Goal: Information Seeking & Learning: Learn about a topic

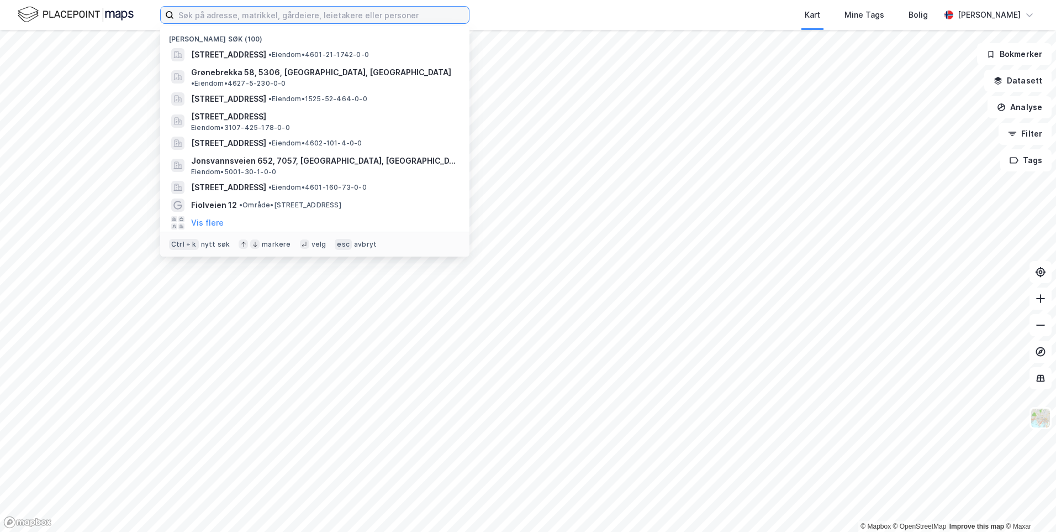
click at [264, 19] on input at bounding box center [321, 15] width 295 height 17
paste input "[STREET_ADDRESS],"
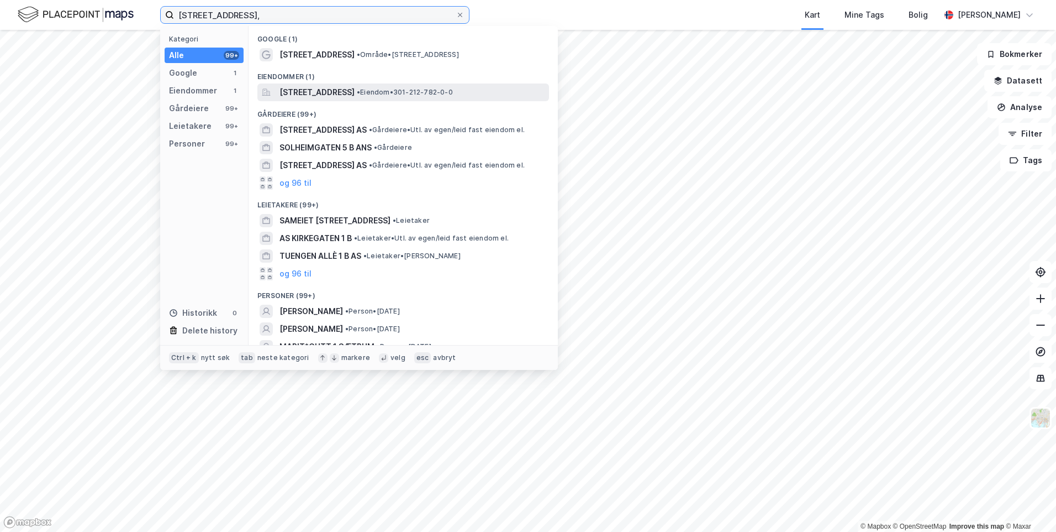
type input "[STREET_ADDRESS],"
click at [336, 91] on span "[STREET_ADDRESS]" at bounding box center [317, 92] width 75 height 13
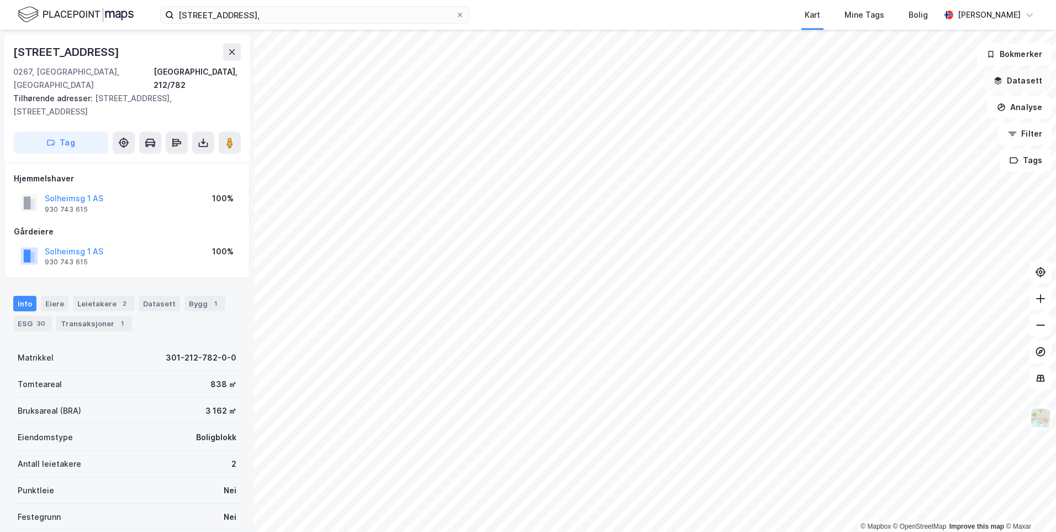
click at [1035, 83] on button "Datasett" at bounding box center [1018, 81] width 67 height 22
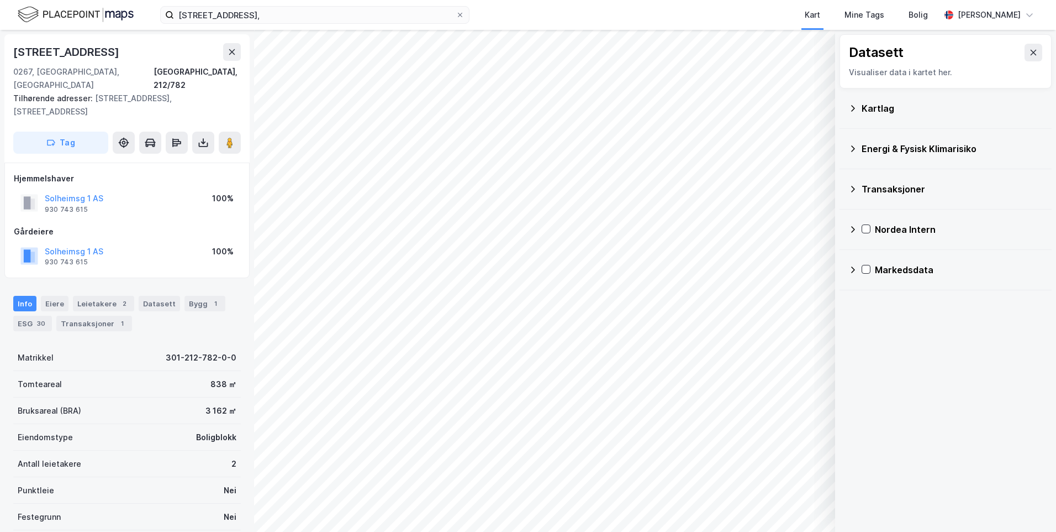
click at [848, 106] on div "Kartlag" at bounding box center [946, 108] width 212 height 40
click at [851, 107] on icon at bounding box center [853, 108] width 9 height 9
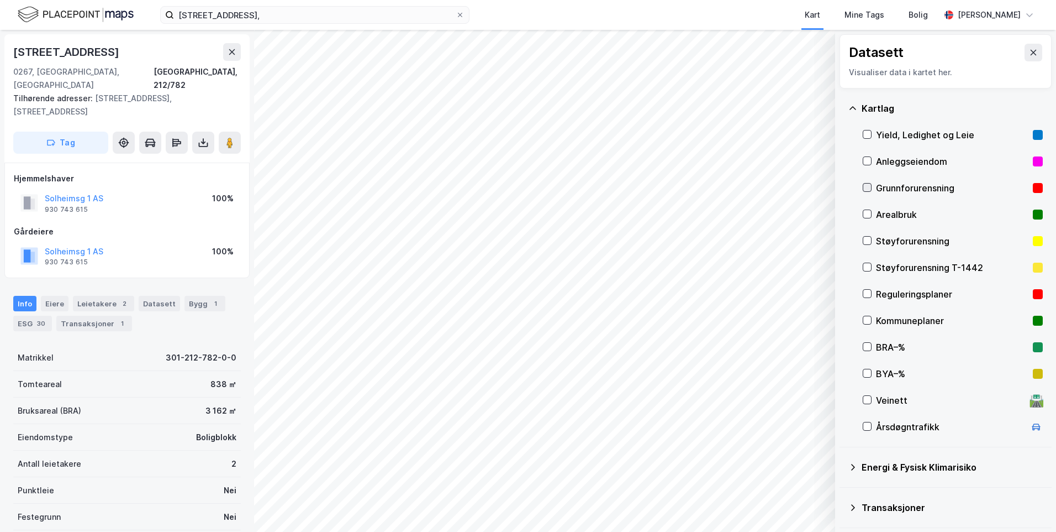
click at [867, 187] on icon at bounding box center [868, 187] width 8 height 8
click at [849, 107] on icon at bounding box center [853, 108] width 9 height 9
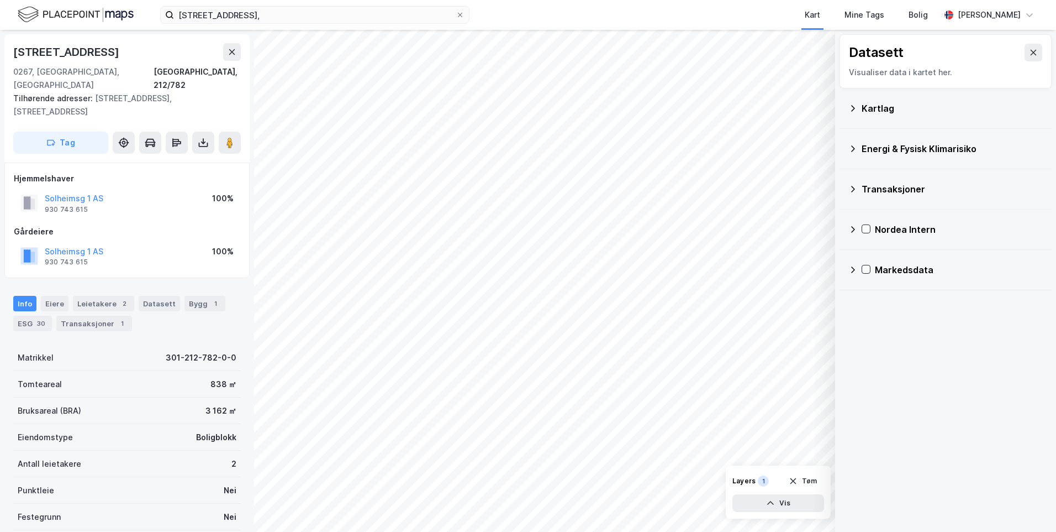
click at [849, 150] on icon at bounding box center [853, 148] width 9 height 9
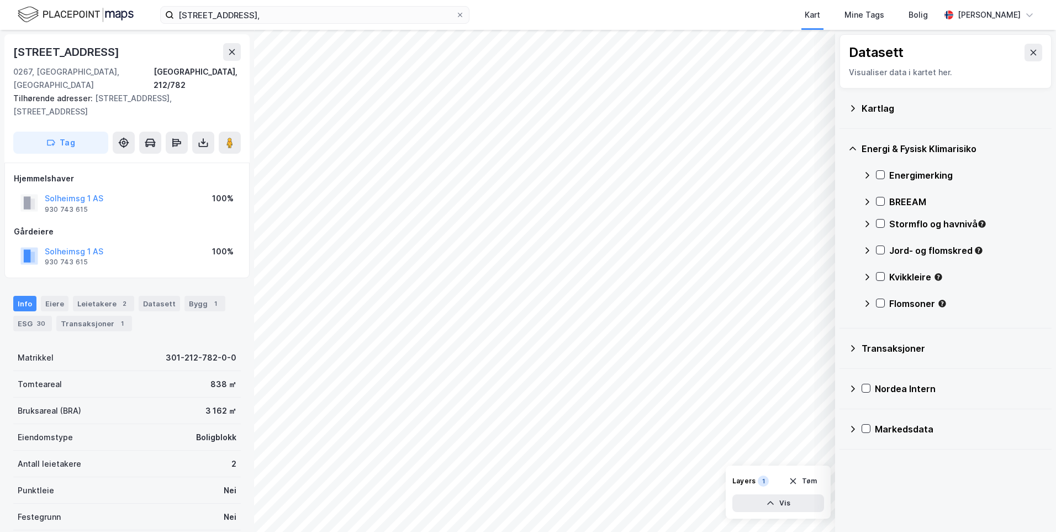
click at [865, 172] on icon at bounding box center [867, 175] width 9 height 9
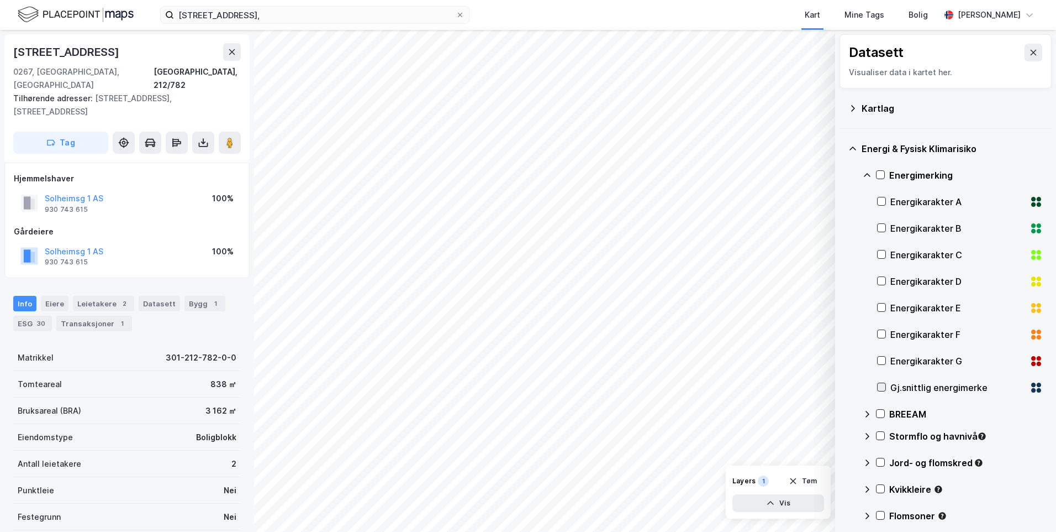
click at [883, 385] on icon at bounding box center [882, 387] width 8 height 8
click at [867, 175] on icon at bounding box center [867, 175] width 9 height 9
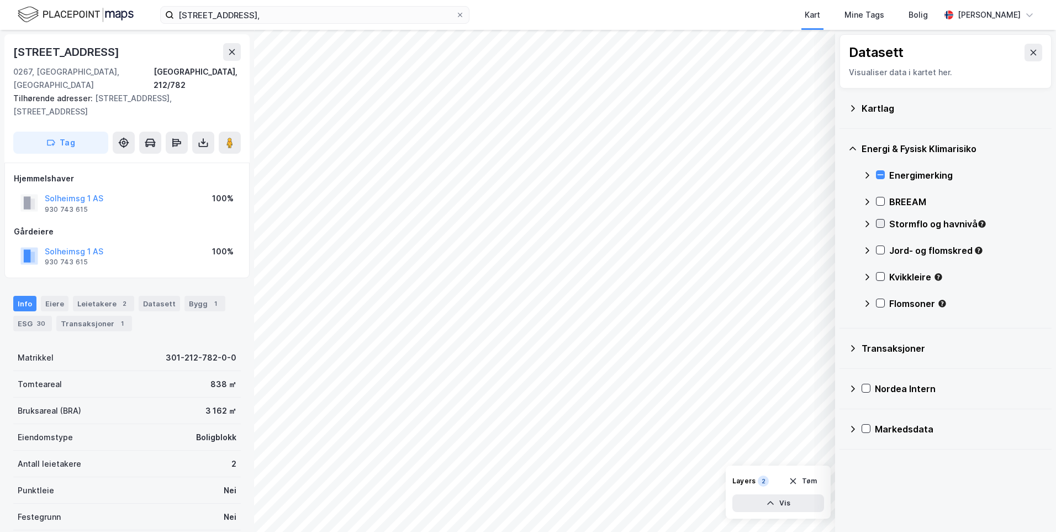
click at [882, 221] on icon at bounding box center [881, 223] width 8 height 8
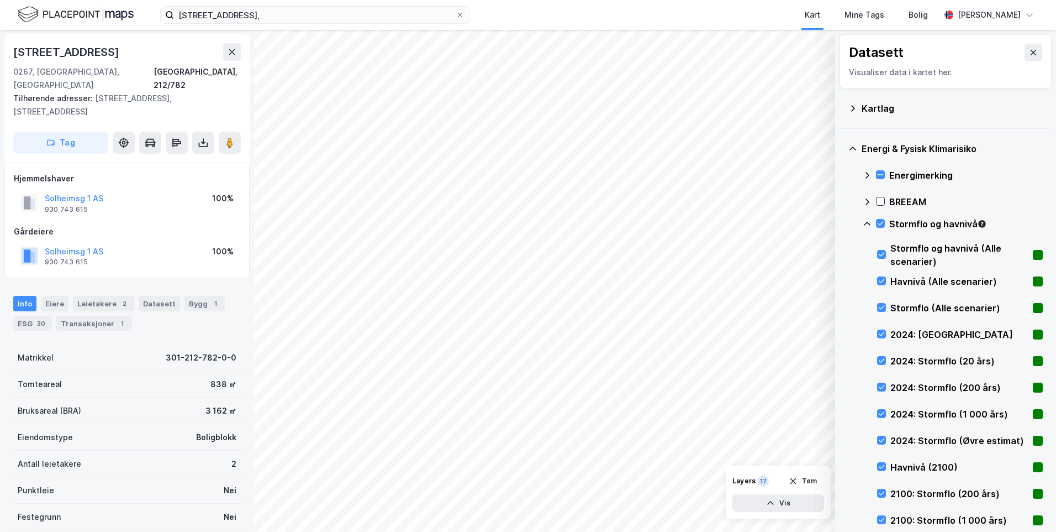
click at [865, 221] on icon at bounding box center [867, 223] width 9 height 9
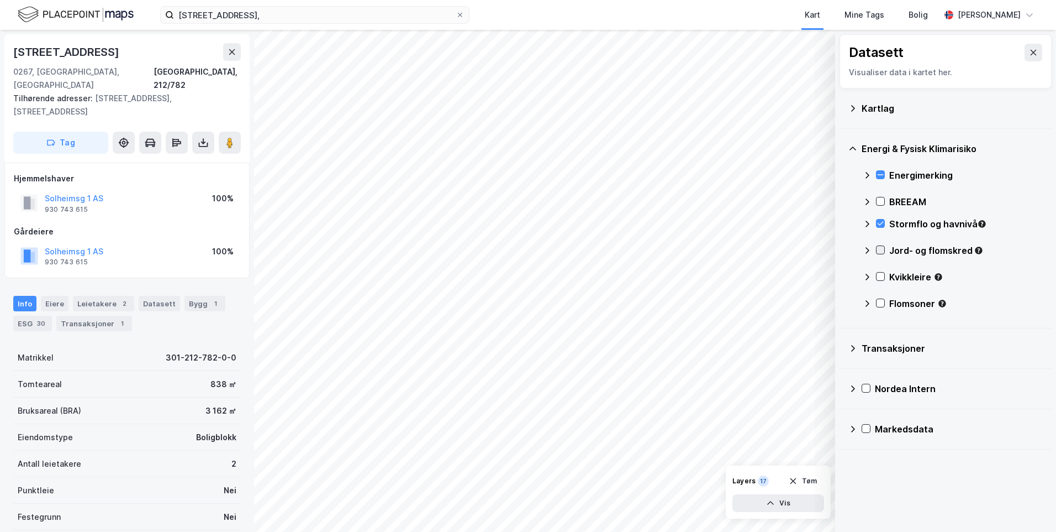
click at [884, 250] on icon at bounding box center [881, 250] width 8 height 8
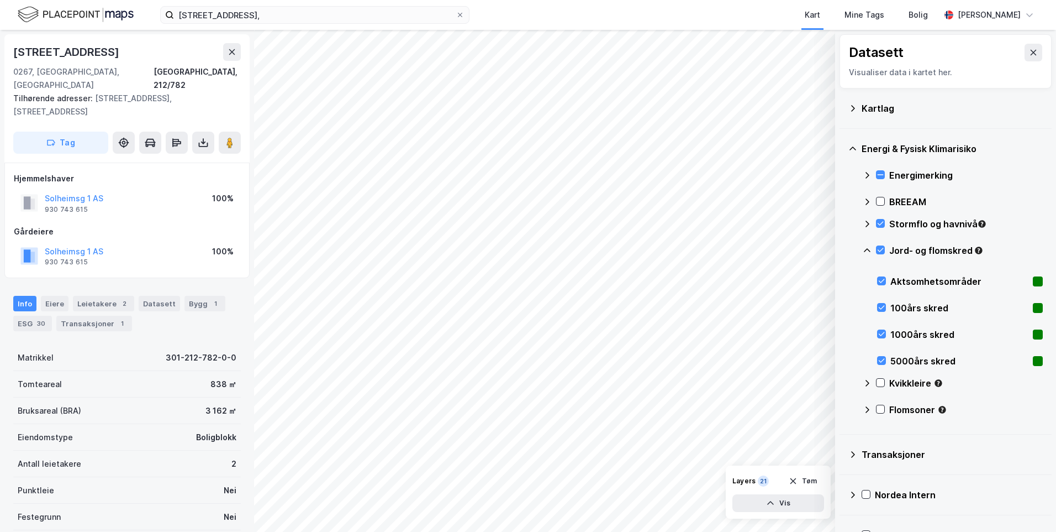
click at [867, 248] on icon at bounding box center [867, 250] width 9 height 9
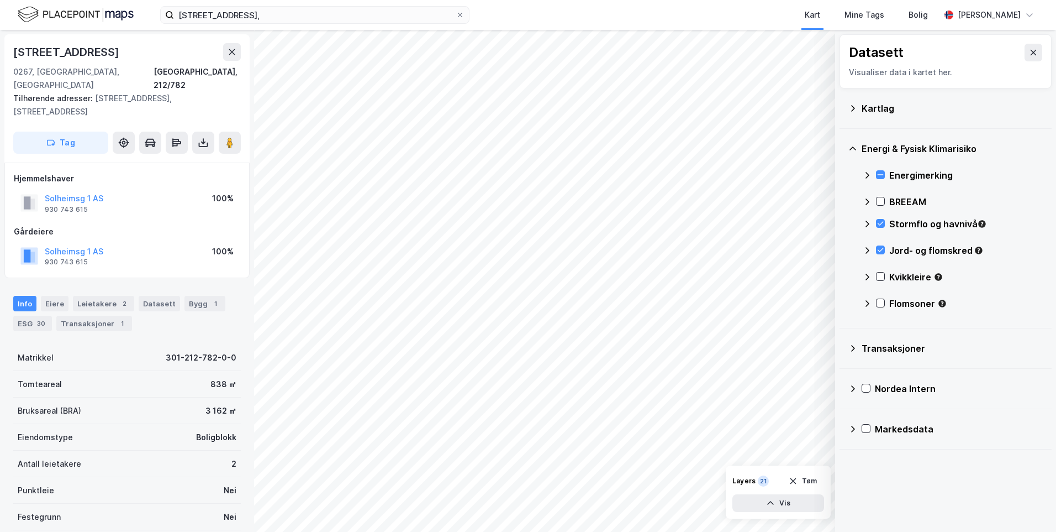
click at [867, 248] on icon at bounding box center [868, 250] width 4 height 7
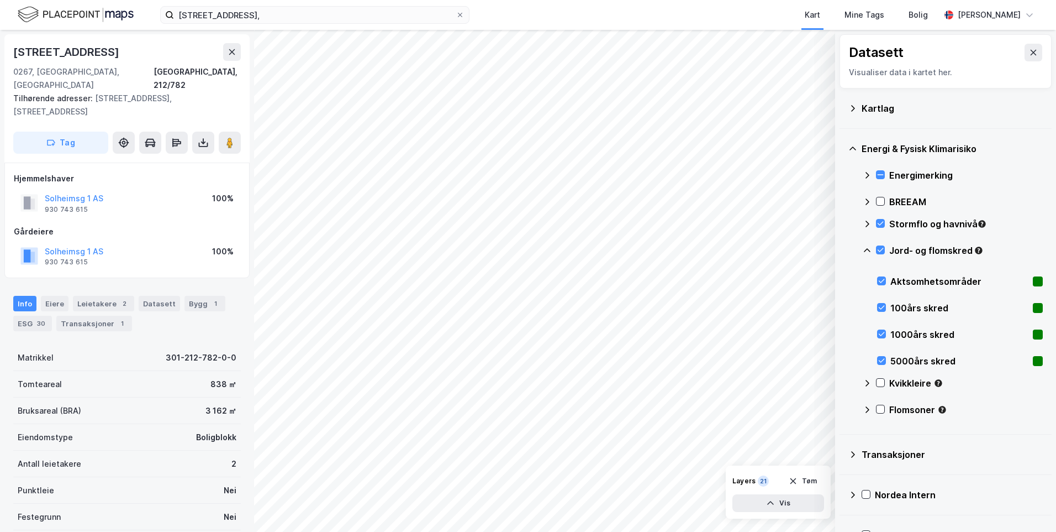
click at [867, 249] on icon at bounding box center [867, 250] width 7 height 4
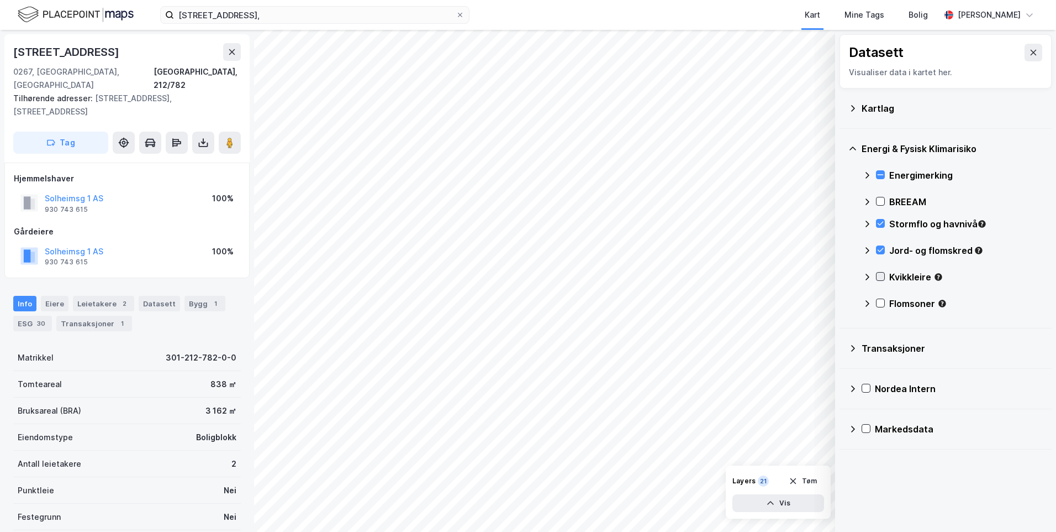
click at [878, 277] on icon at bounding box center [881, 276] width 8 height 8
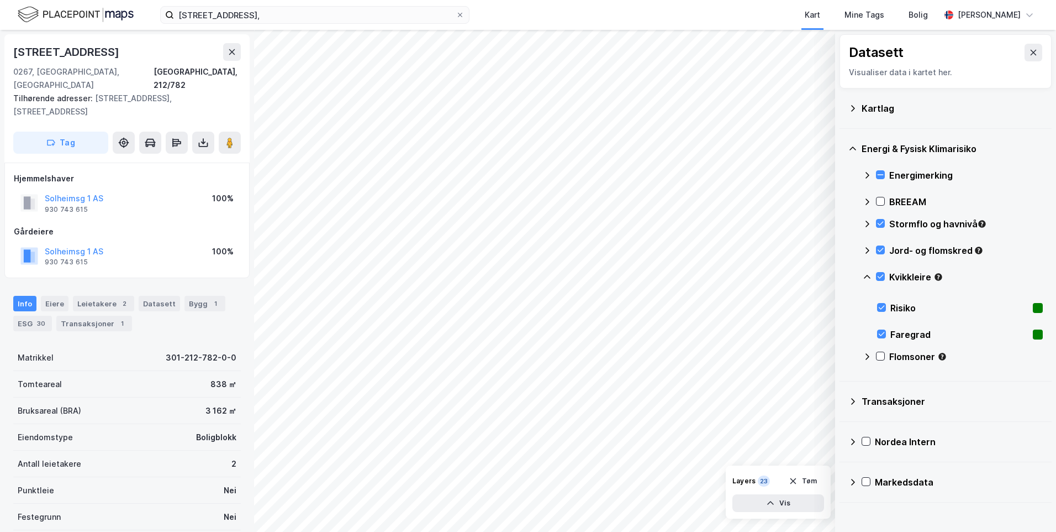
click at [867, 277] on icon at bounding box center [867, 276] width 9 height 9
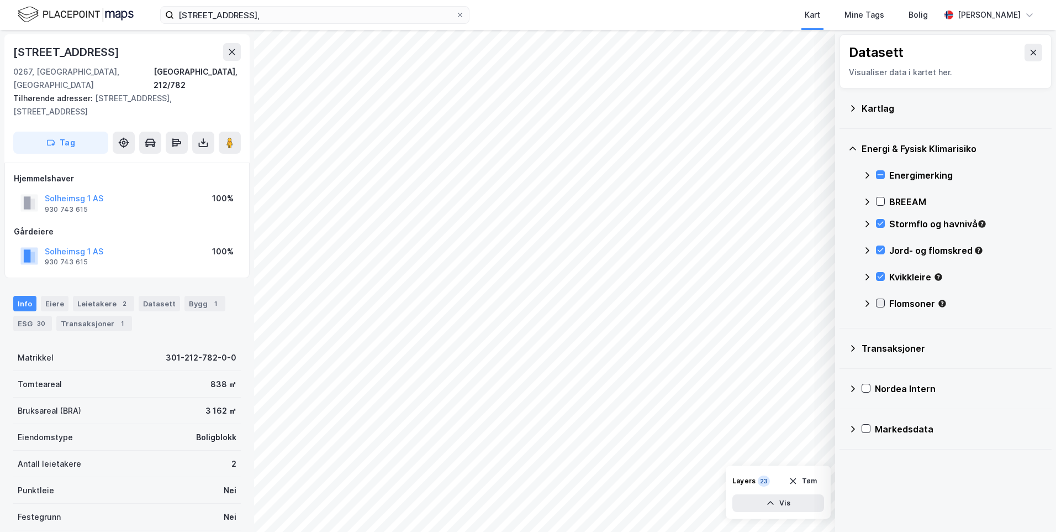
click at [878, 304] on icon at bounding box center [881, 303] width 8 height 8
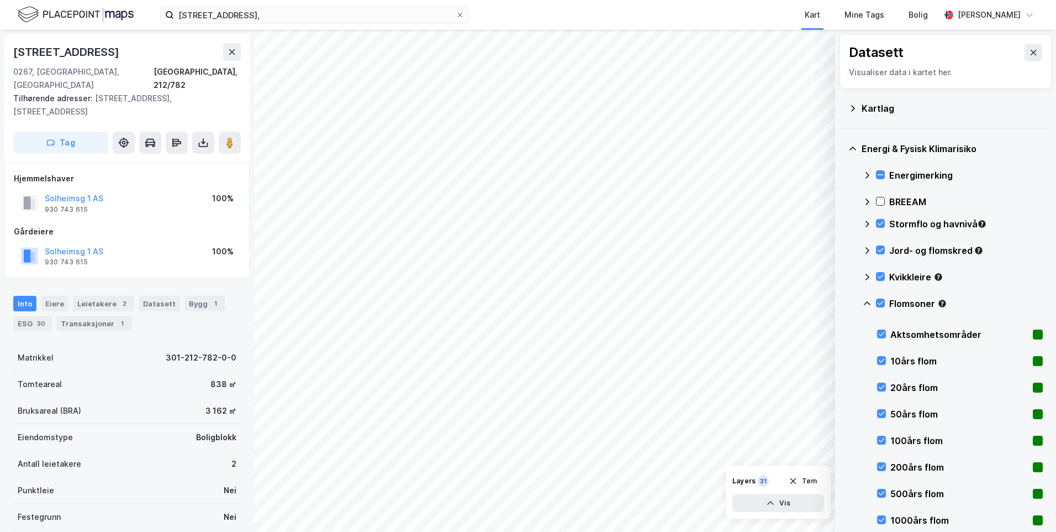
click at [862, 299] on div "Energi & Fysisk Klimarisiko Energimerking BREEAM Stormflo og havnivå Jord- og f…" at bounding box center [946, 335] width 212 height 412
click at [880, 302] on icon at bounding box center [881, 303] width 8 height 8
click at [877, 303] on icon at bounding box center [881, 303] width 8 height 8
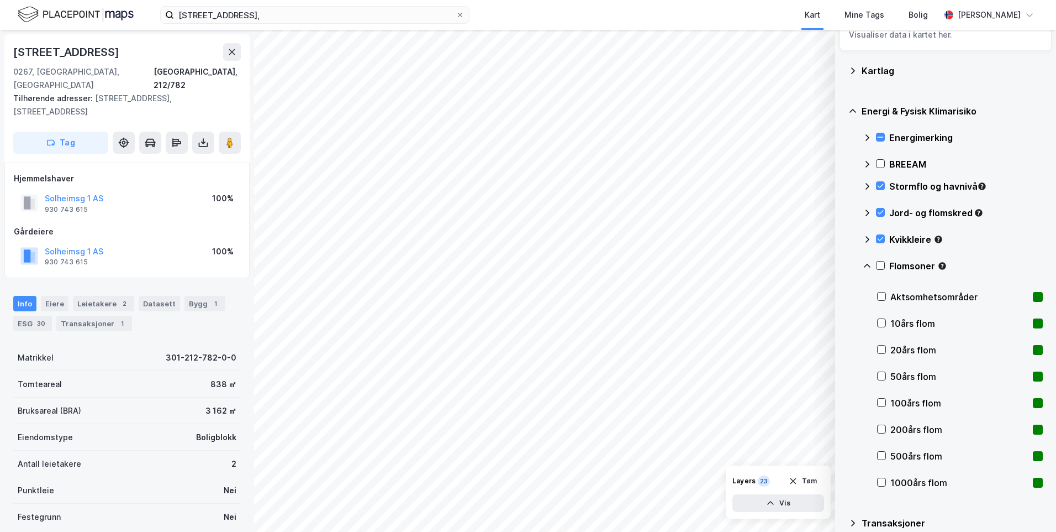
scroll to position [38, 0]
click at [885, 478] on icon at bounding box center [882, 481] width 8 height 8
click at [885, 476] on div "1000års flom" at bounding box center [960, 482] width 166 height 27
click at [878, 296] on icon at bounding box center [882, 296] width 8 height 8
